Goal: Task Accomplishment & Management: Complete application form

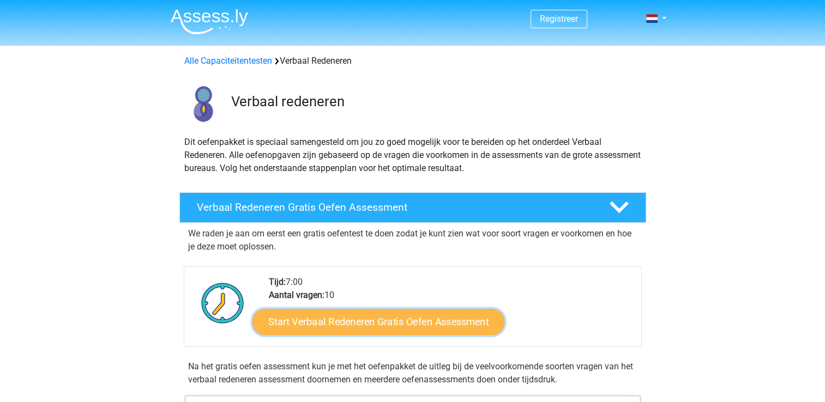
click at [419, 323] on link "Start Verbaal Redeneren Gratis Oefen Assessment" at bounding box center [378, 322] width 252 height 26
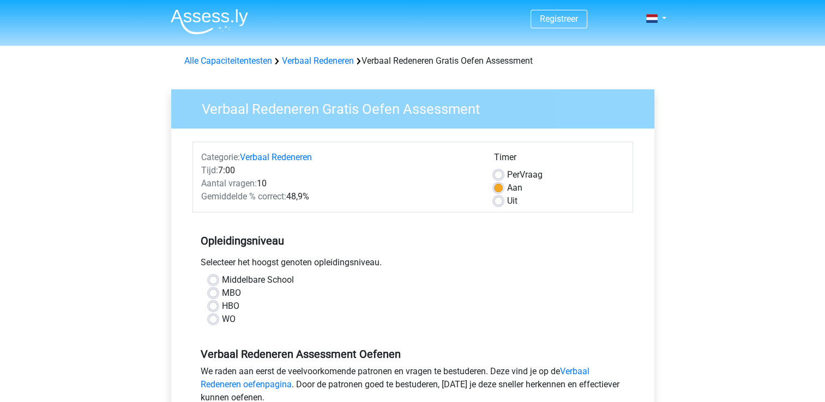
click at [222, 292] on label "MBO" at bounding box center [231, 293] width 19 height 13
click at [212, 292] on input "MBO" at bounding box center [213, 292] width 9 height 11
radio input "true"
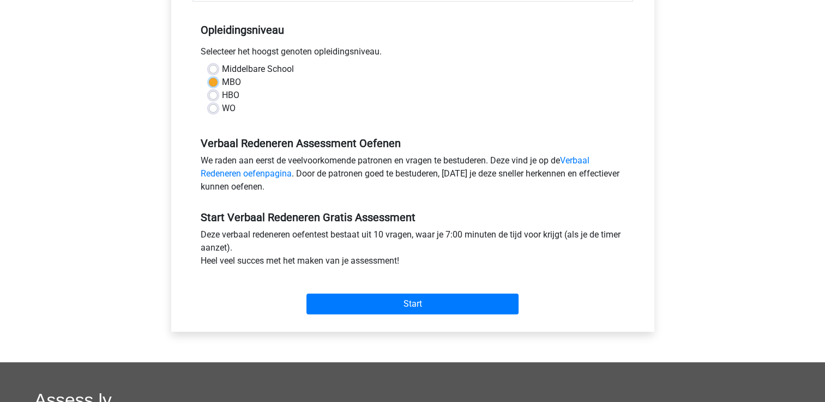
scroll to position [218, 0]
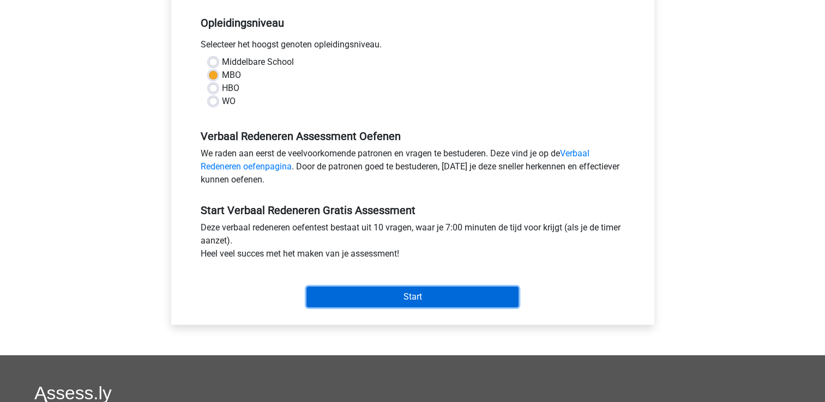
click at [438, 303] on input "Start" at bounding box center [412, 297] width 212 height 21
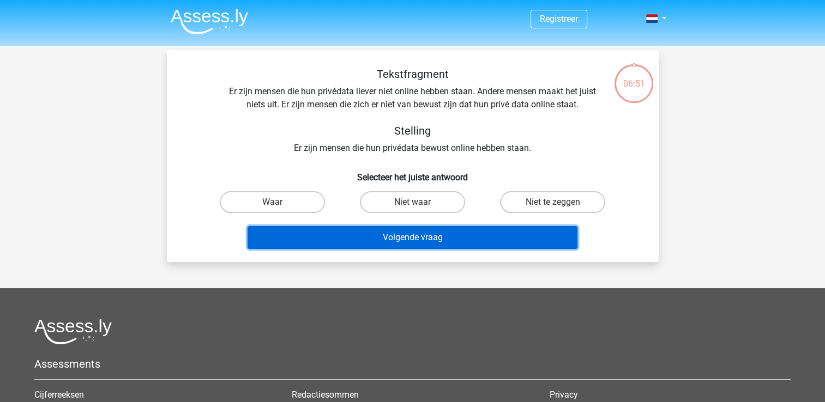
click at [429, 234] on button "Volgende vraag" at bounding box center [413, 237] width 330 height 23
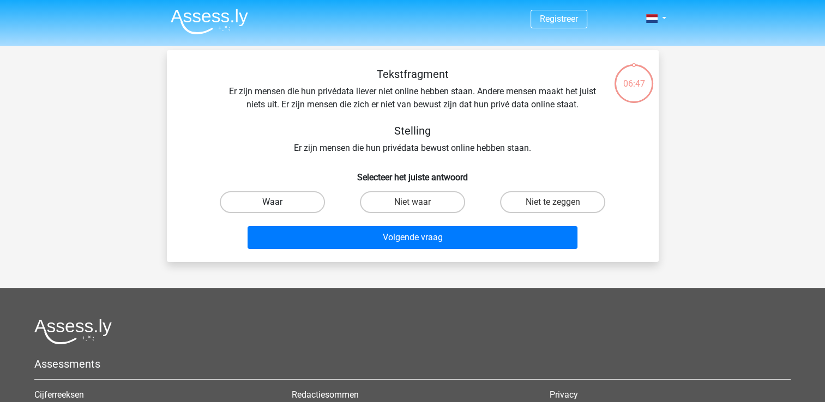
click at [298, 204] on label "Waar" at bounding box center [272, 202] width 105 height 22
click at [279, 204] on input "Waar" at bounding box center [275, 205] width 7 height 7
radio input "true"
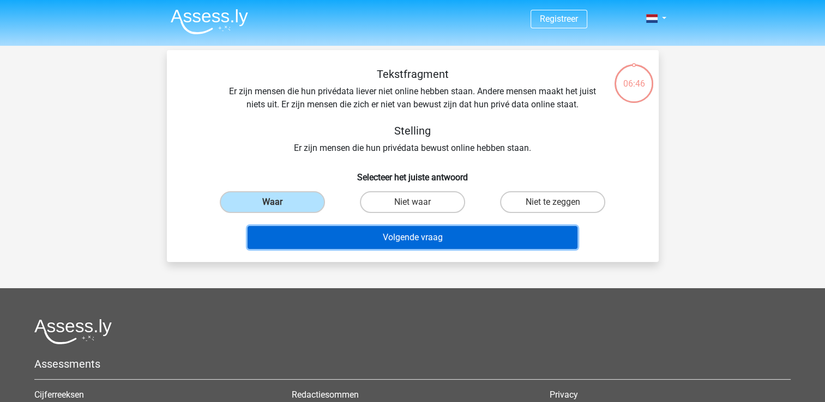
click at [367, 234] on button "Volgende vraag" at bounding box center [413, 237] width 330 height 23
click at [399, 237] on button "Volgende vraag" at bounding box center [413, 237] width 330 height 23
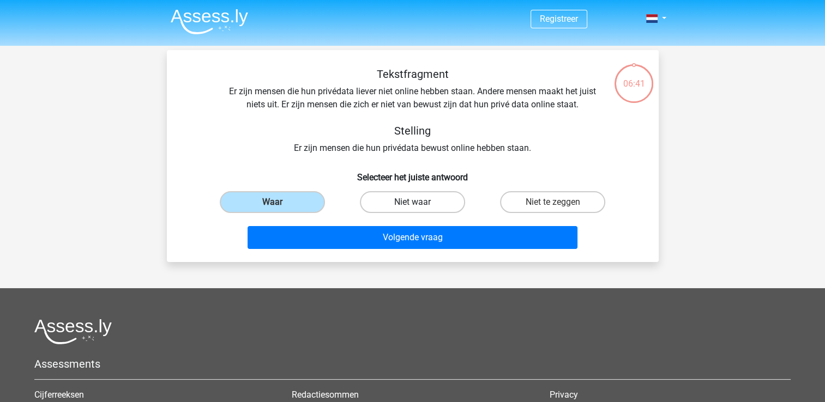
click at [417, 200] on label "Niet waar" at bounding box center [412, 202] width 105 height 22
click at [417, 202] on input "Niet waar" at bounding box center [415, 205] width 7 height 7
radio input "true"
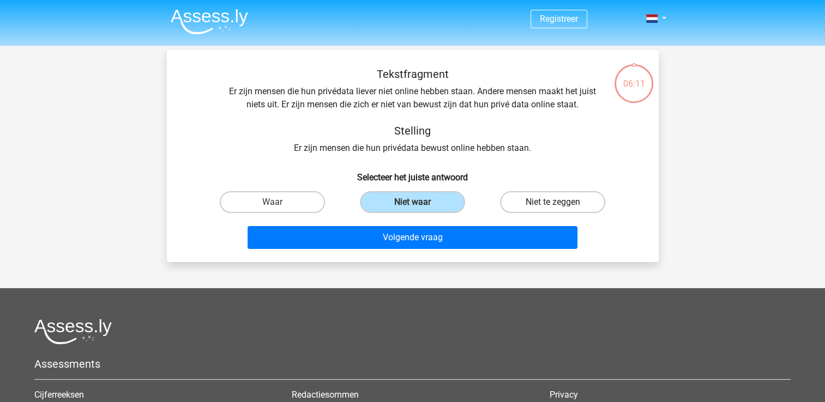
click at [555, 196] on label "Niet te zeggen" at bounding box center [552, 202] width 105 height 22
click at [555, 202] on input "Niet te zeggen" at bounding box center [556, 205] width 7 height 7
radio input "true"
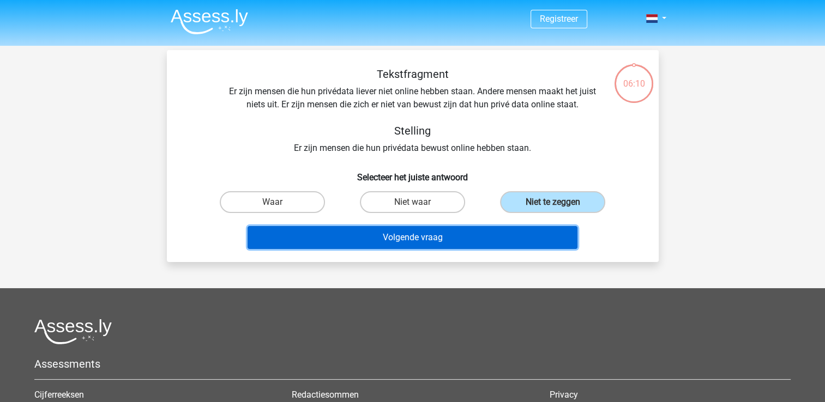
click at [414, 234] on button "Volgende vraag" at bounding box center [413, 237] width 330 height 23
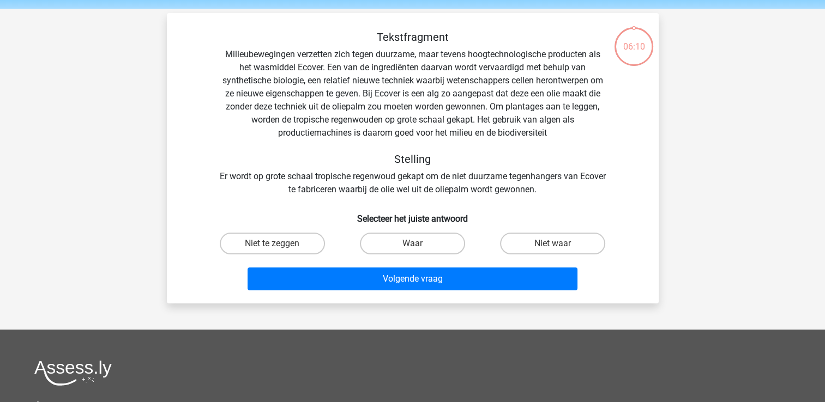
scroll to position [50, 0]
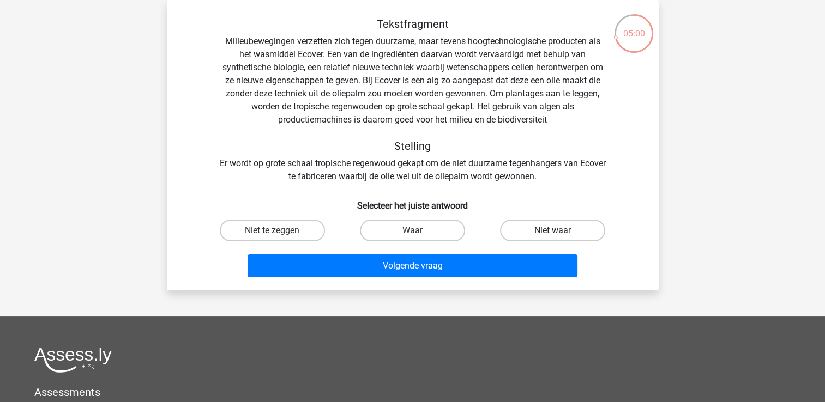
click at [545, 233] on label "Niet waar" at bounding box center [552, 231] width 105 height 22
click at [553, 233] on input "Niet waar" at bounding box center [556, 234] width 7 height 7
radio input "true"
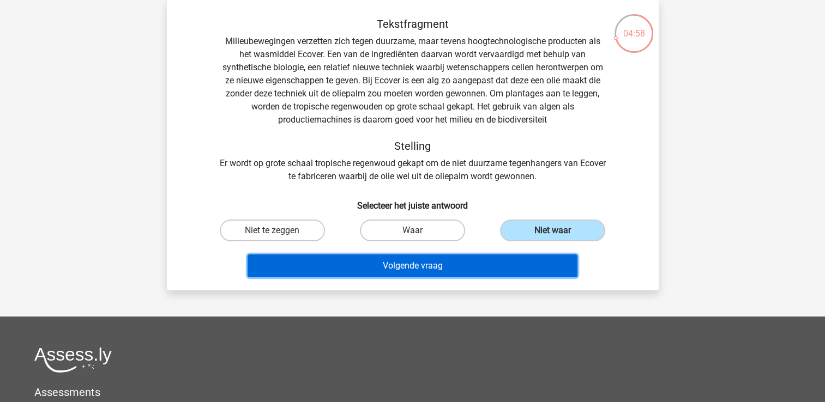
click at [436, 263] on button "Volgende vraag" at bounding box center [413, 266] width 330 height 23
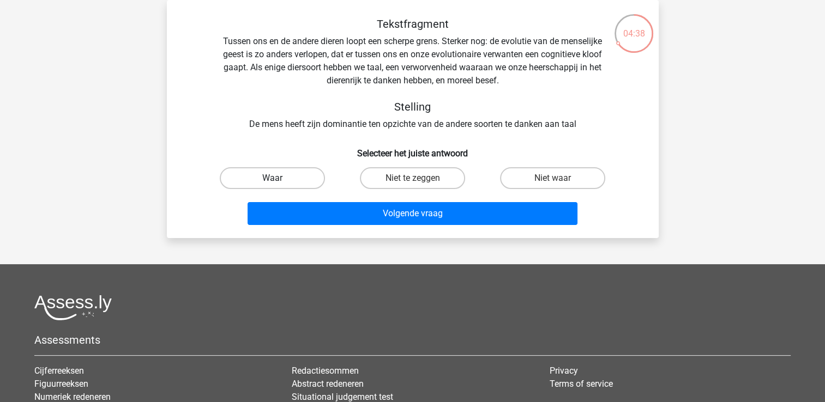
click at [305, 181] on label "Waar" at bounding box center [272, 178] width 105 height 22
click at [279, 181] on input "Waar" at bounding box center [275, 181] width 7 height 7
radio input "true"
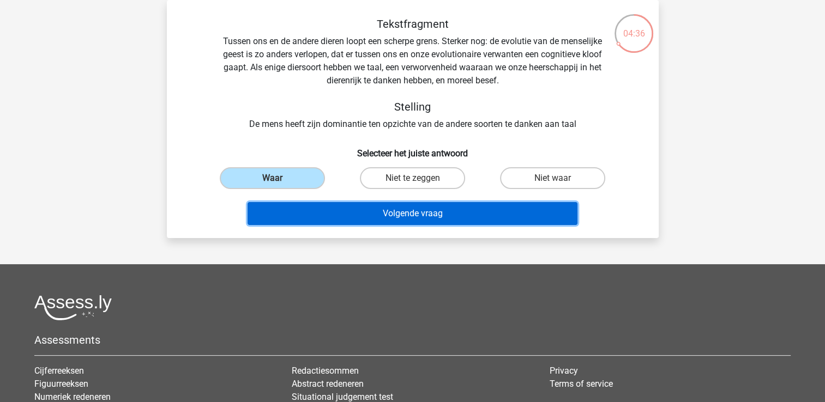
click at [412, 210] on button "Volgende vraag" at bounding box center [413, 213] width 330 height 23
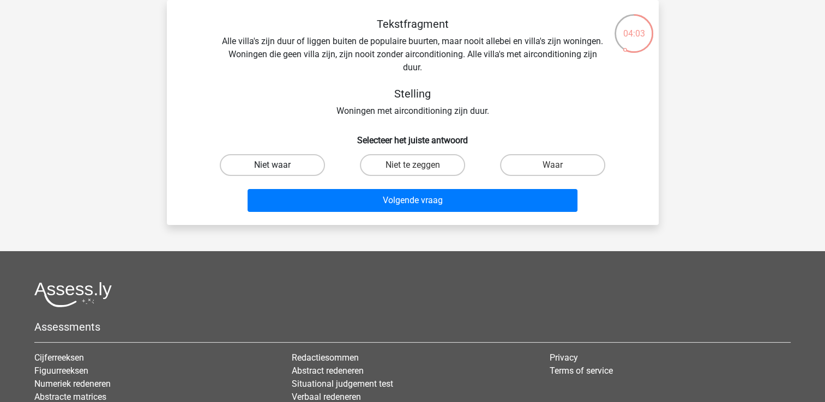
click at [311, 167] on label "Niet waar" at bounding box center [272, 165] width 105 height 22
click at [279, 167] on input "Niet waar" at bounding box center [275, 168] width 7 height 7
radio input "true"
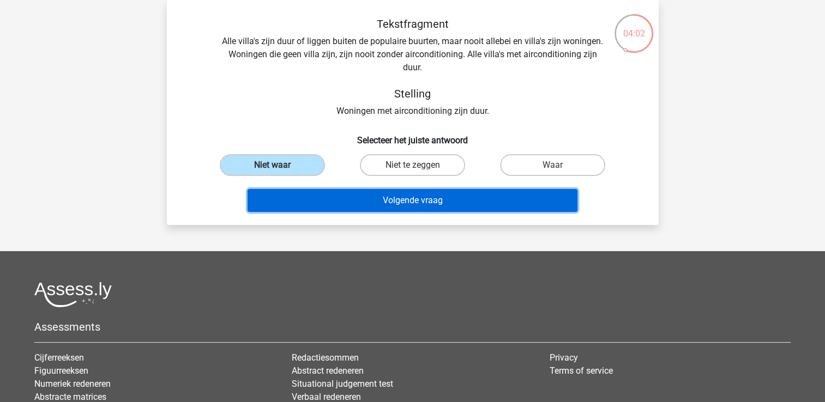
click at [394, 198] on button "Volgende vraag" at bounding box center [413, 200] width 330 height 23
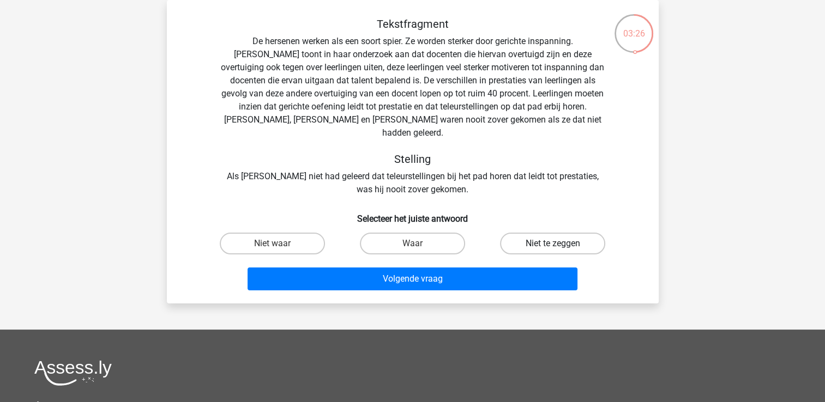
click at [534, 233] on label "Niet te zeggen" at bounding box center [552, 244] width 105 height 22
click at [553, 244] on input "Niet te zeggen" at bounding box center [556, 247] width 7 height 7
radio input "true"
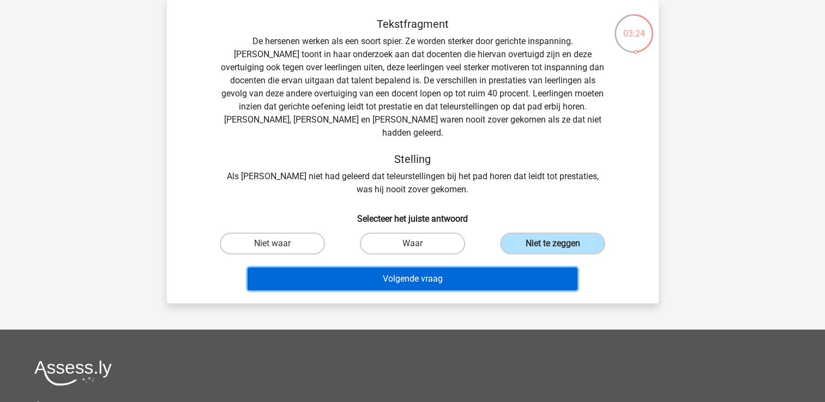
click at [418, 269] on button "Volgende vraag" at bounding box center [413, 279] width 330 height 23
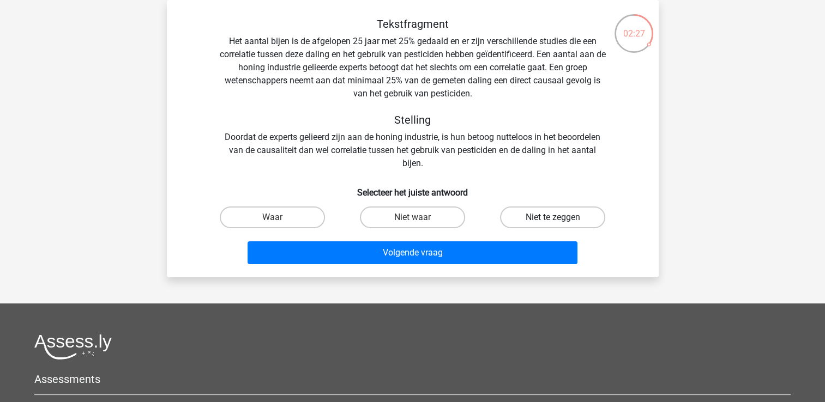
click at [545, 217] on label "Niet te zeggen" at bounding box center [552, 218] width 105 height 22
click at [553, 218] on input "Niet te zeggen" at bounding box center [556, 221] width 7 height 7
radio input "true"
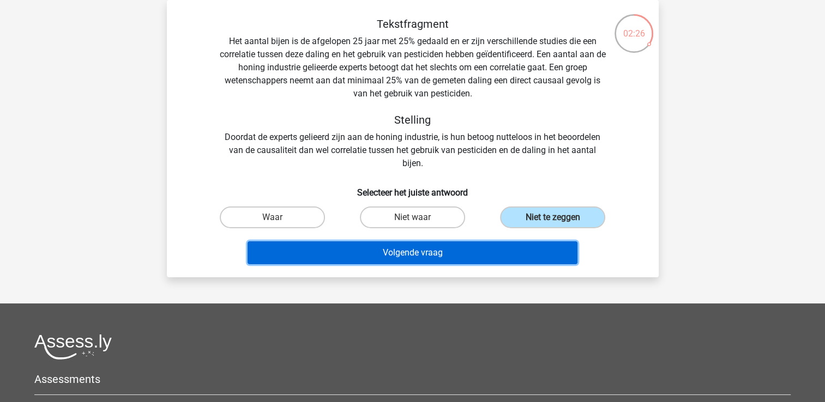
click at [482, 247] on button "Volgende vraag" at bounding box center [413, 253] width 330 height 23
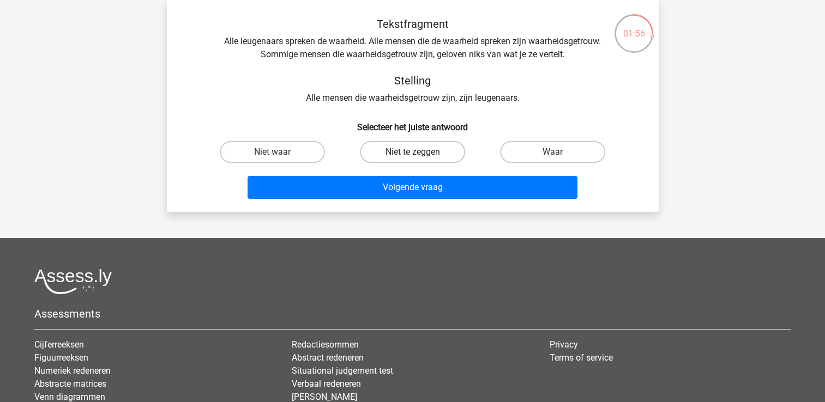
click at [394, 158] on label "Niet te zeggen" at bounding box center [412, 152] width 105 height 22
click at [412, 158] on input "Niet te zeggen" at bounding box center [415, 155] width 7 height 7
radio input "true"
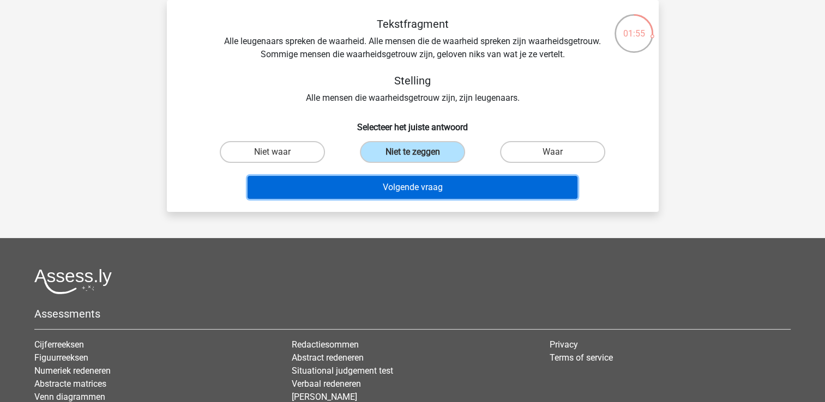
click at [402, 190] on button "Volgende vraag" at bounding box center [413, 187] width 330 height 23
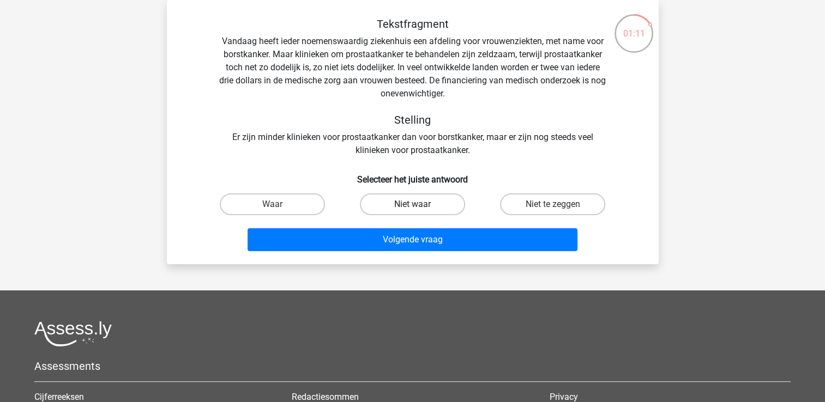
click at [400, 204] on label "Niet waar" at bounding box center [412, 205] width 105 height 22
click at [412, 204] on input "Niet waar" at bounding box center [415, 207] width 7 height 7
radio input "true"
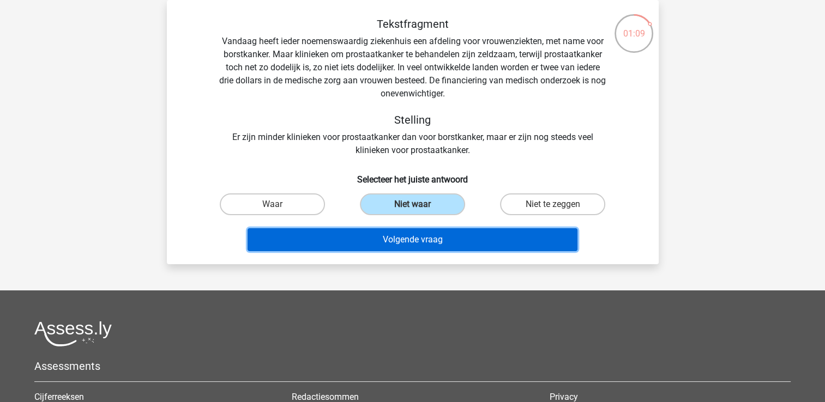
click at [397, 240] on button "Volgende vraag" at bounding box center [413, 239] width 330 height 23
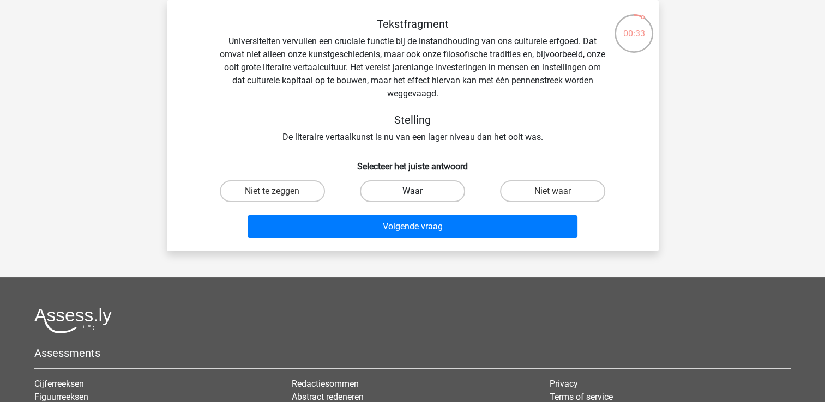
click at [425, 191] on label "Waar" at bounding box center [412, 191] width 105 height 22
click at [419, 191] on input "Waar" at bounding box center [415, 194] width 7 height 7
radio input "true"
click at [296, 193] on label "Niet te zeggen" at bounding box center [272, 191] width 105 height 22
click at [279, 193] on input "Niet te zeggen" at bounding box center [275, 194] width 7 height 7
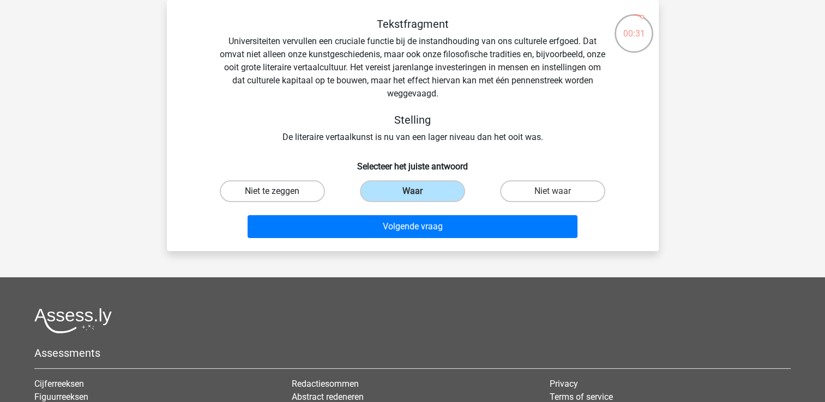
radio input "true"
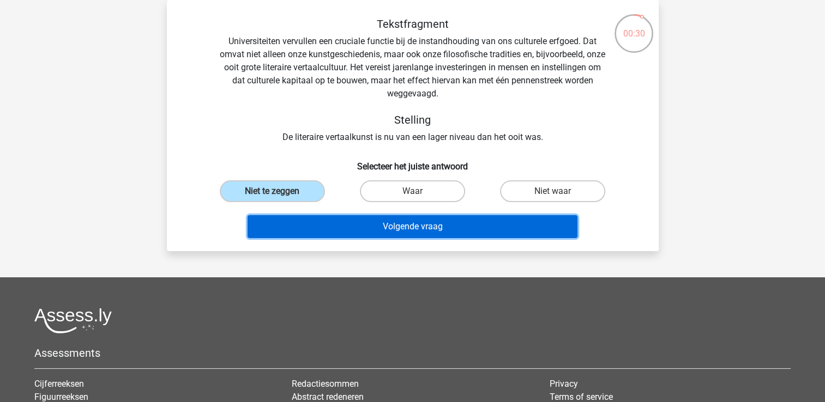
click at [392, 224] on button "Volgende vraag" at bounding box center [413, 226] width 330 height 23
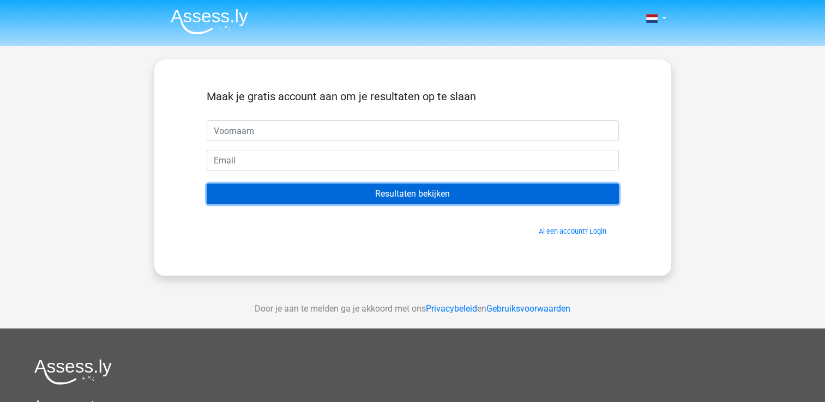
click at [507, 187] on input "Resultaten bekijken" at bounding box center [413, 194] width 412 height 21
